Goal: Transaction & Acquisition: Obtain resource

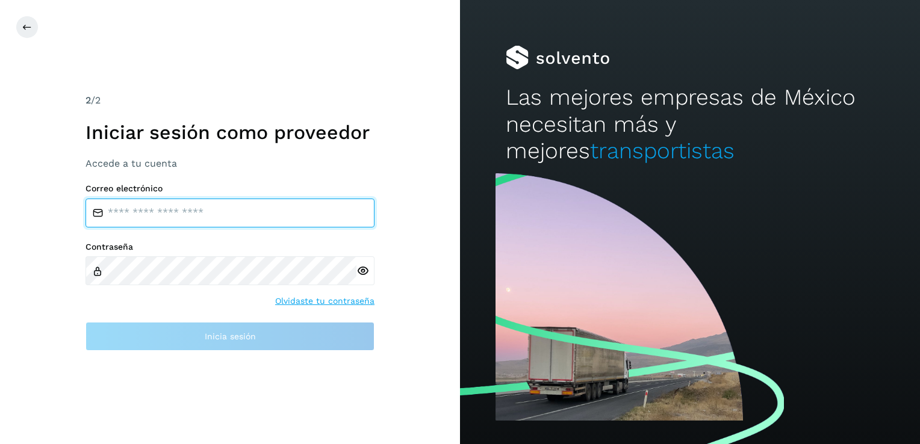
type input "**********"
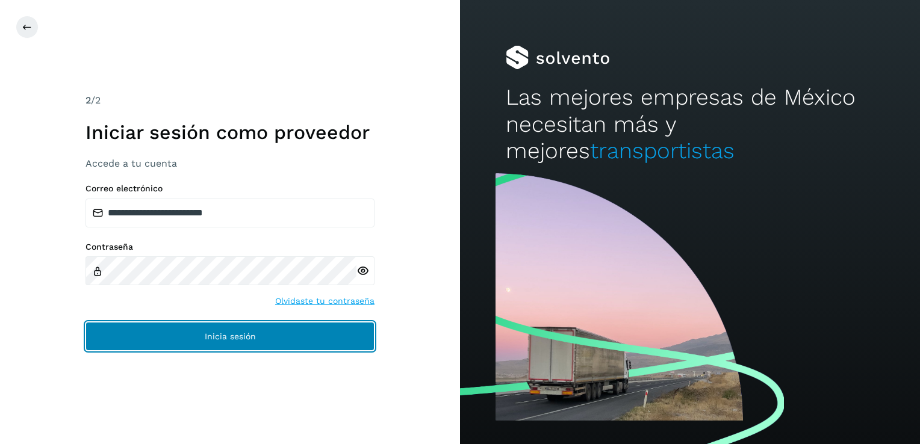
click at [223, 340] on span "Inicia sesión" at bounding box center [230, 336] width 51 height 8
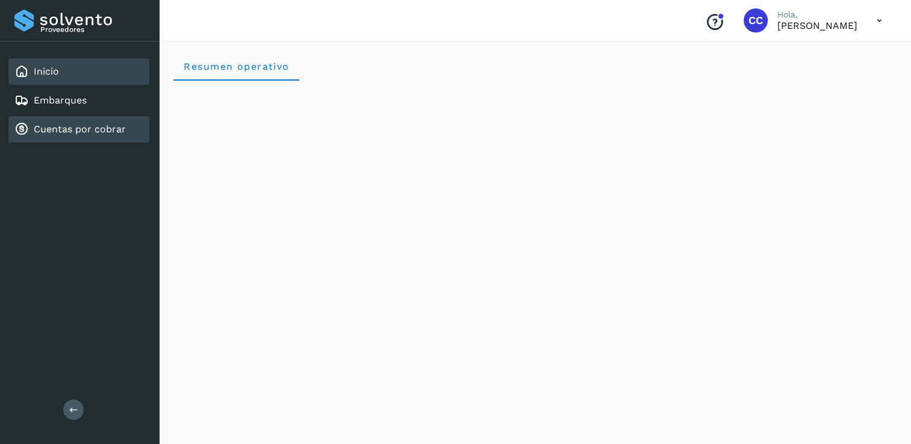
click at [85, 126] on link "Cuentas por cobrar" at bounding box center [80, 128] width 92 height 11
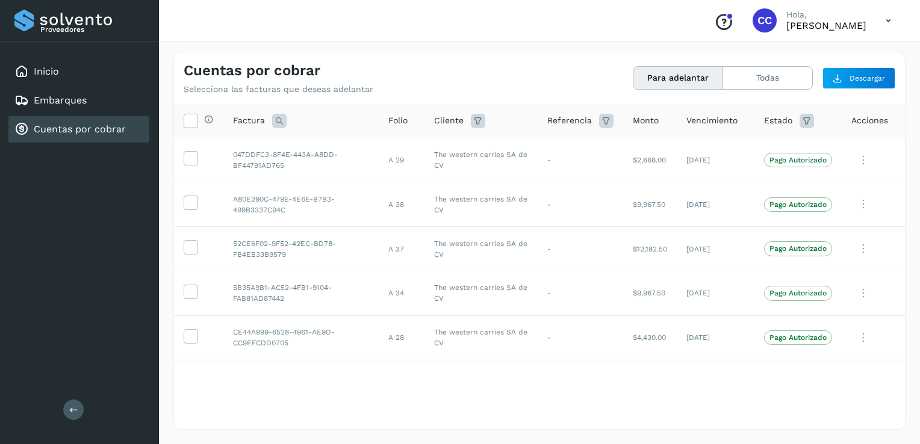
click at [282, 122] on icon at bounding box center [279, 121] width 14 height 14
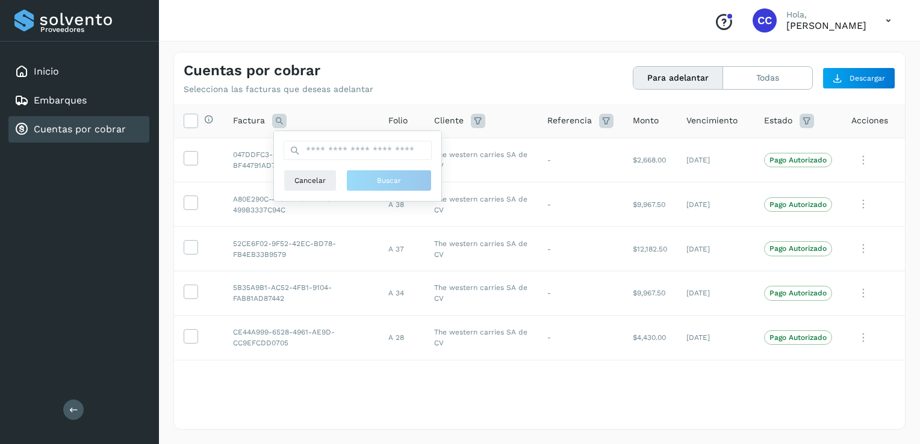
click at [282, 122] on icon at bounding box center [279, 121] width 14 height 14
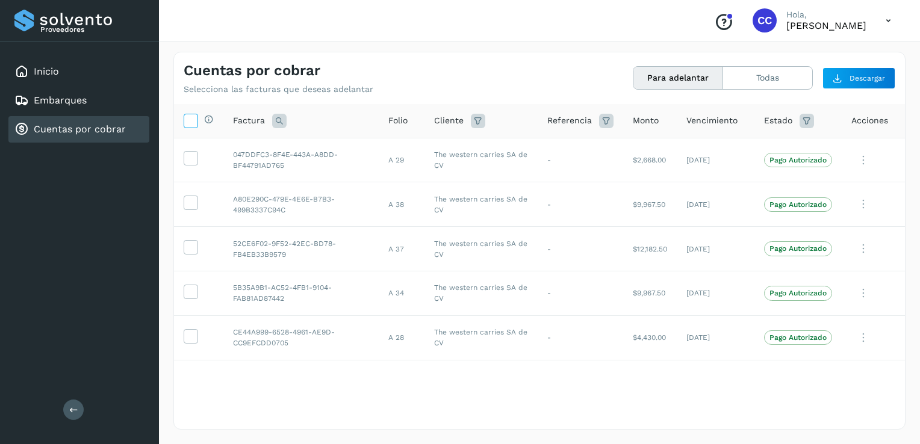
click at [190, 119] on icon at bounding box center [190, 120] width 13 height 13
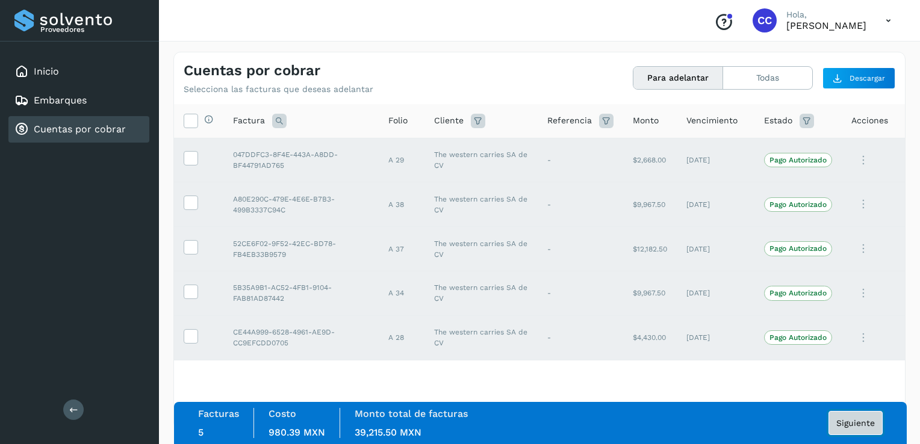
click at [855, 424] on span "Siguiente" at bounding box center [855, 423] width 39 height 8
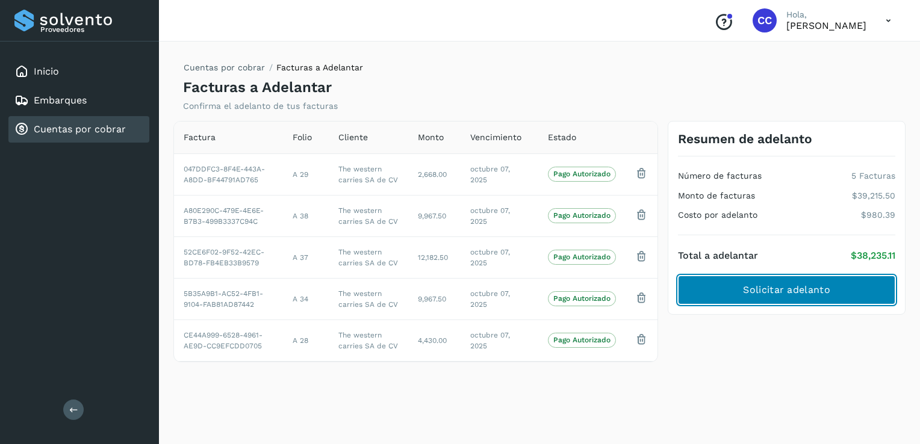
click at [821, 295] on span "Solicitar adelanto" at bounding box center [786, 290] width 87 height 13
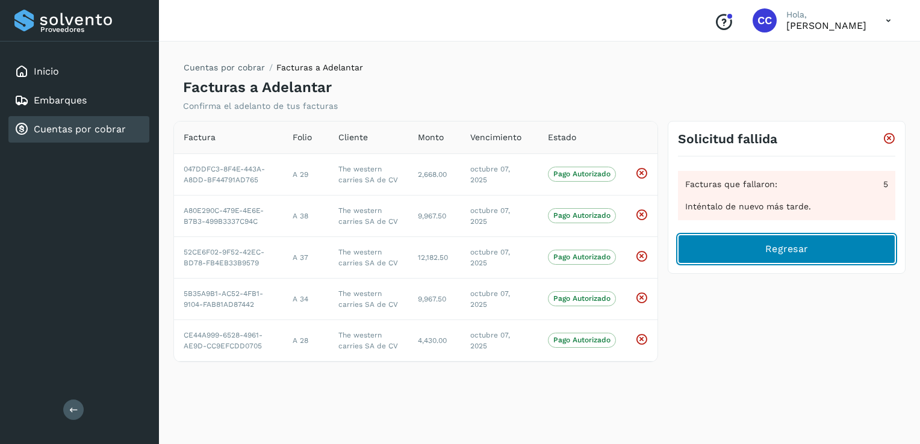
click at [801, 251] on span "Regresar" at bounding box center [786, 249] width 43 height 13
